Goal: Task Accomplishment & Management: Use online tool/utility

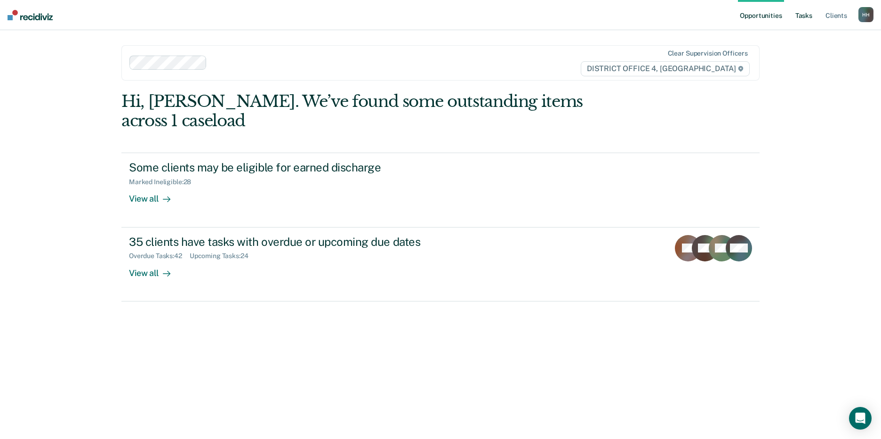
click at [801, 14] on link "Tasks" at bounding box center [804, 15] width 21 height 30
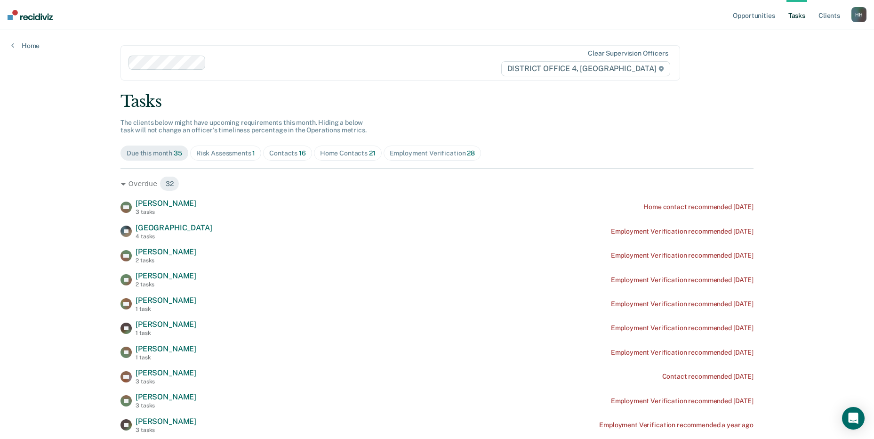
click at [288, 152] on div "Contacts 16" at bounding box center [287, 153] width 37 height 8
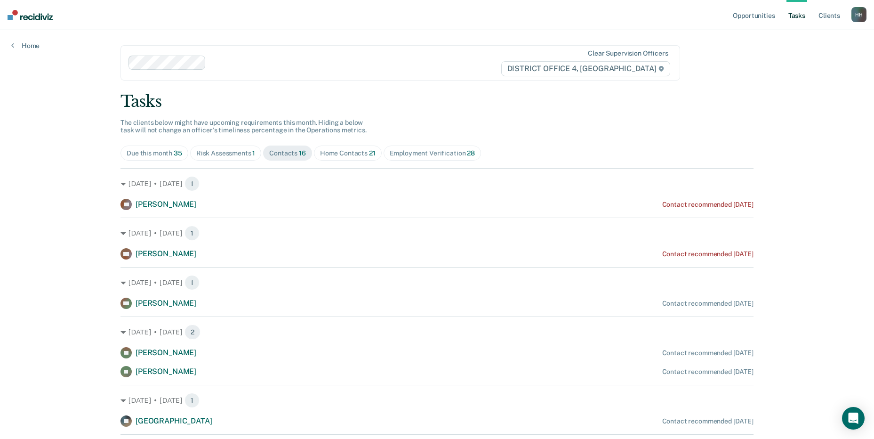
click at [331, 152] on div "Home Contacts 21" at bounding box center [348, 153] width 56 height 8
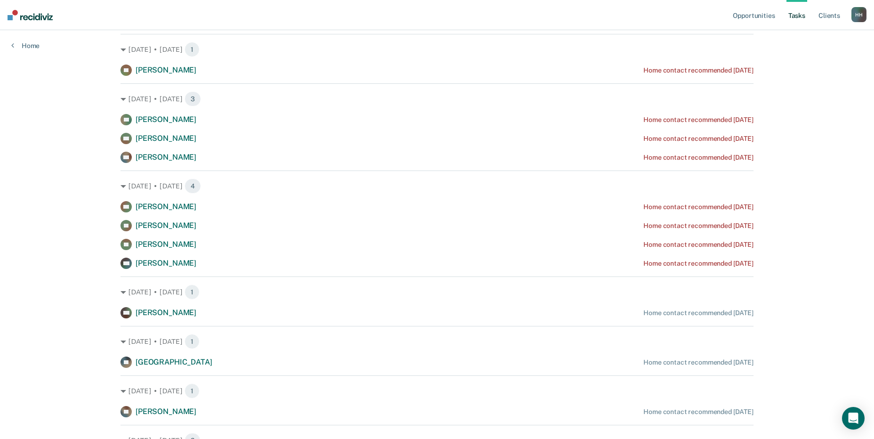
scroll to position [330, 0]
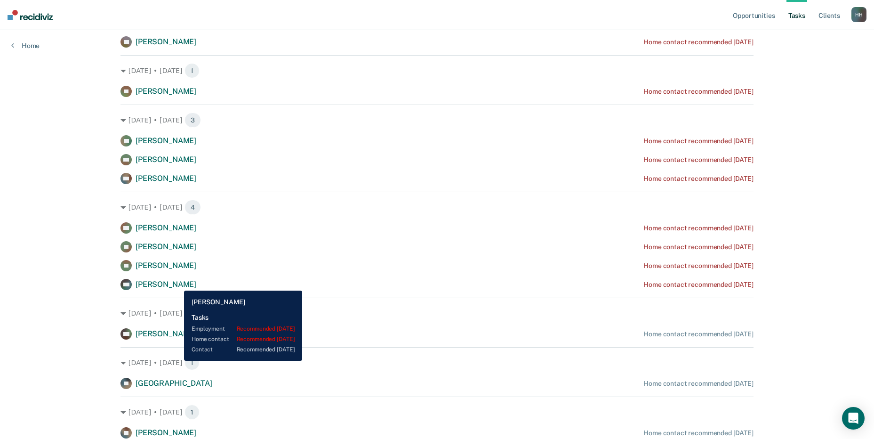
click at [177, 283] on span "[PERSON_NAME]" at bounding box center [166, 284] width 61 height 9
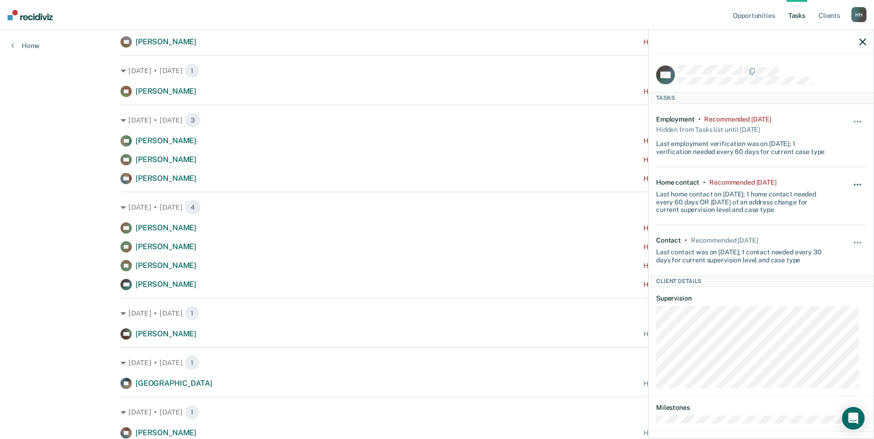
click at [850, 185] on button "button" at bounding box center [858, 189] width 16 height 15
click at [819, 264] on button "90 days" at bounding box center [832, 259] width 68 height 15
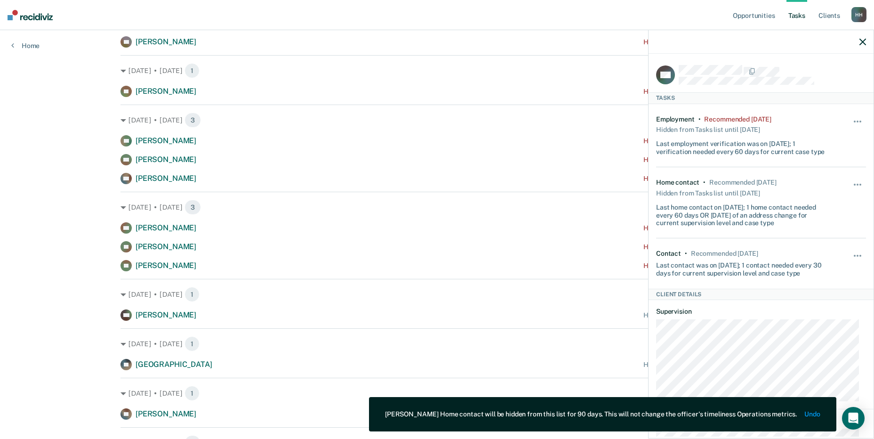
click at [852, 116] on div "Hide from tasks list for... 7 days 30 days 90 days" at bounding box center [858, 135] width 16 height 40
click at [850, 121] on button "button" at bounding box center [858, 126] width 16 height 15
click at [810, 201] on button "90 days" at bounding box center [832, 196] width 68 height 15
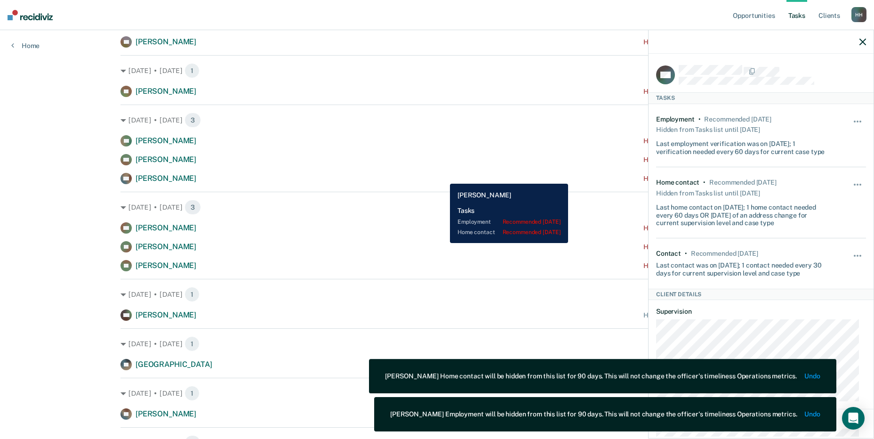
click at [443, 177] on div "AD [PERSON_NAME] Home contact recommended [DATE]" at bounding box center [437, 178] width 633 height 11
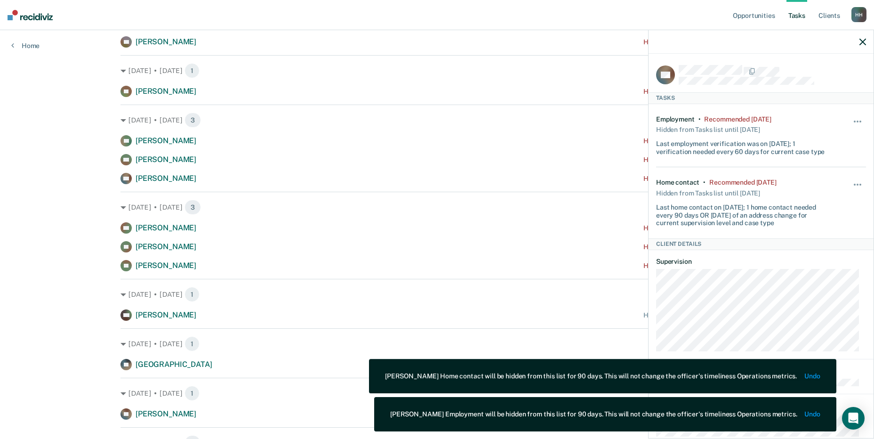
click at [859, 43] on div at bounding box center [761, 42] width 225 height 24
click at [862, 39] on icon "button" at bounding box center [863, 42] width 7 height 7
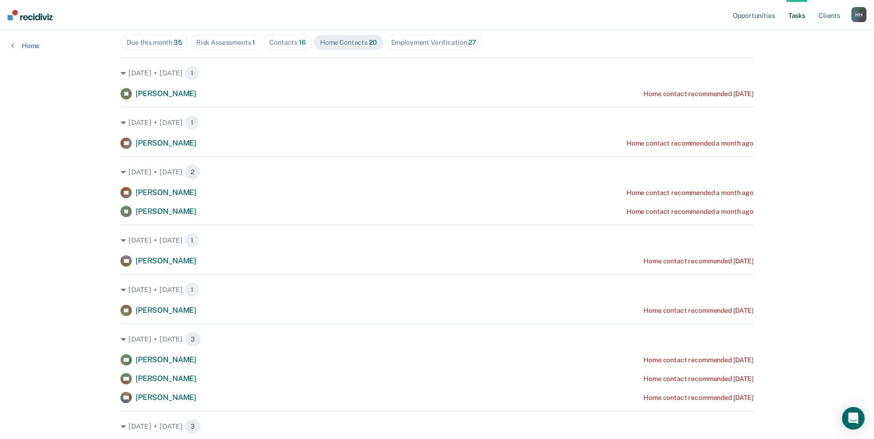
scroll to position [94, 0]
